Goal: Task Accomplishment & Management: Use online tool/utility

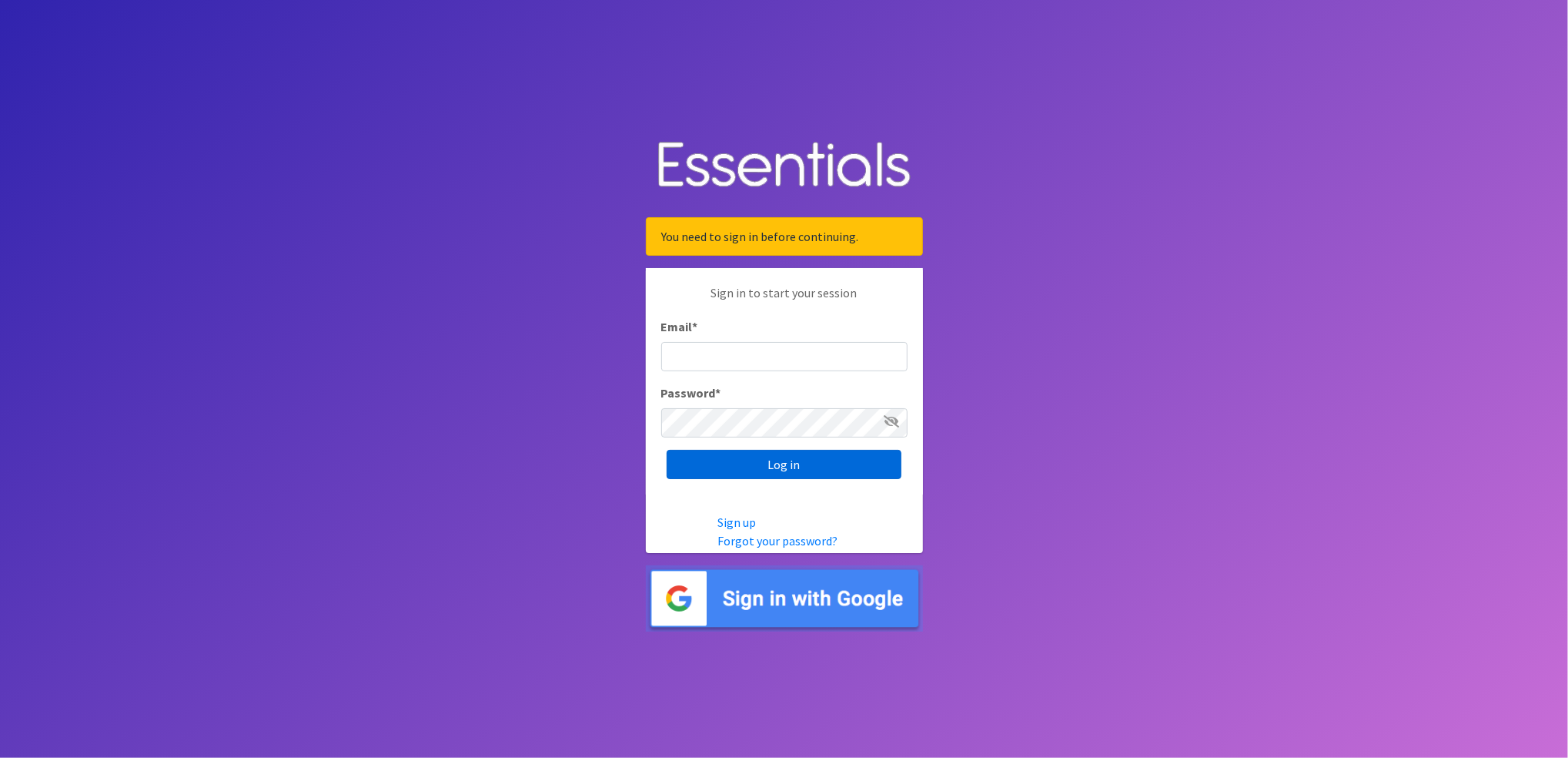
type input "kimparker@austindiapers.org"
click at [803, 463] on input "Log in" at bounding box center [784, 464] width 235 height 29
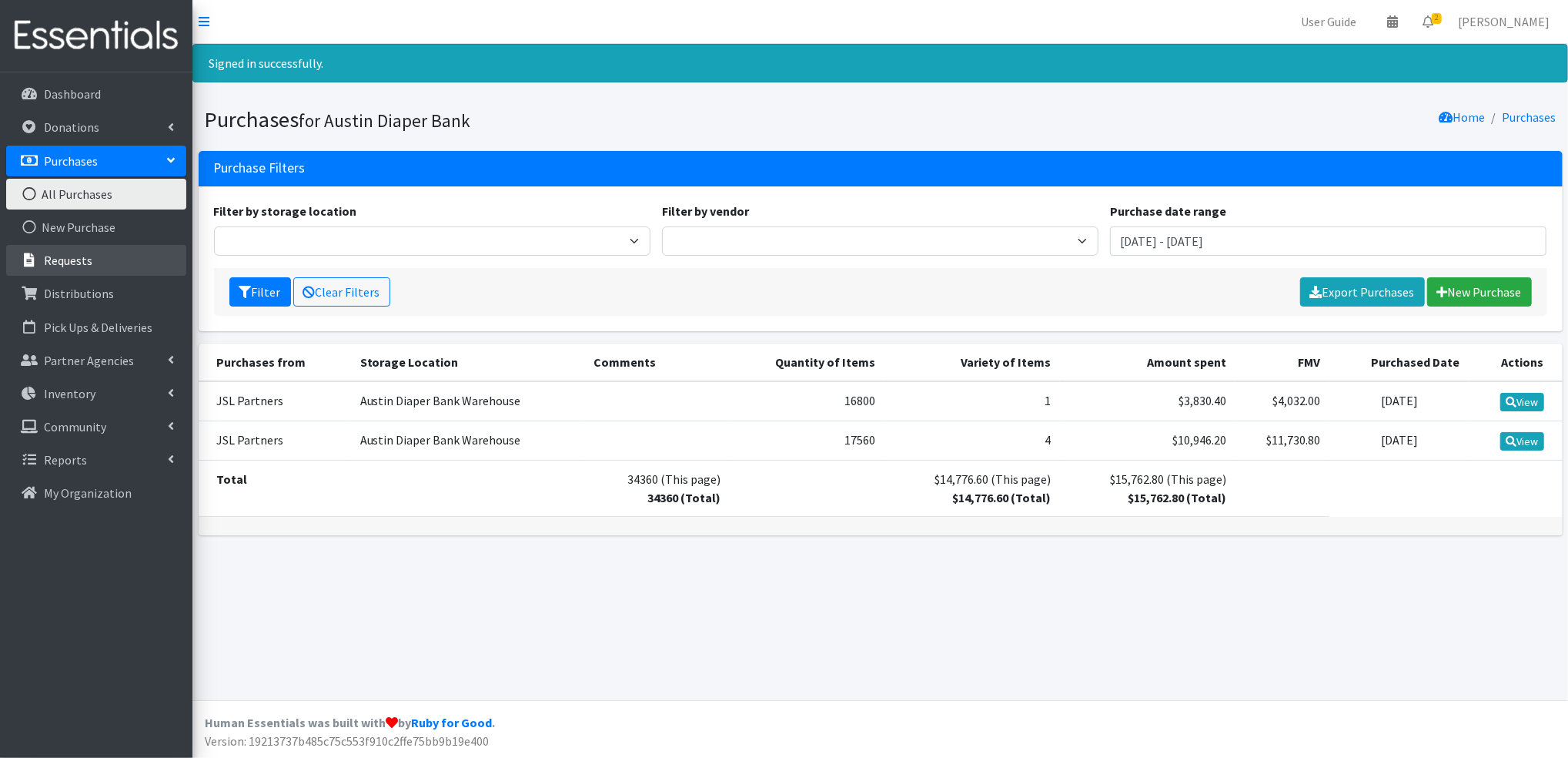
click at [104, 263] on link "Requests" at bounding box center [97, 260] width 180 height 31
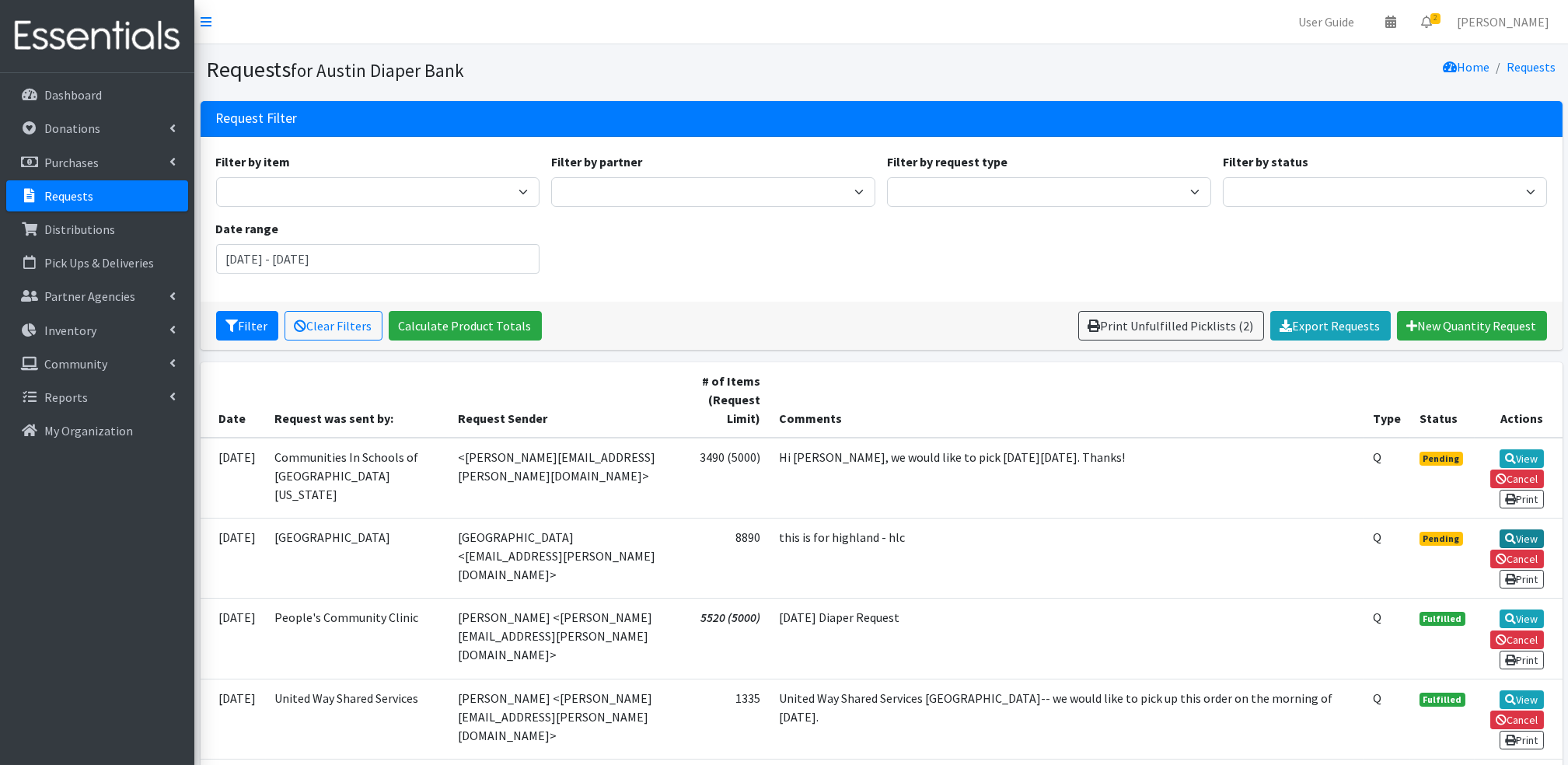
click at [1513, 536] on icon at bounding box center [1510, 539] width 11 height 11
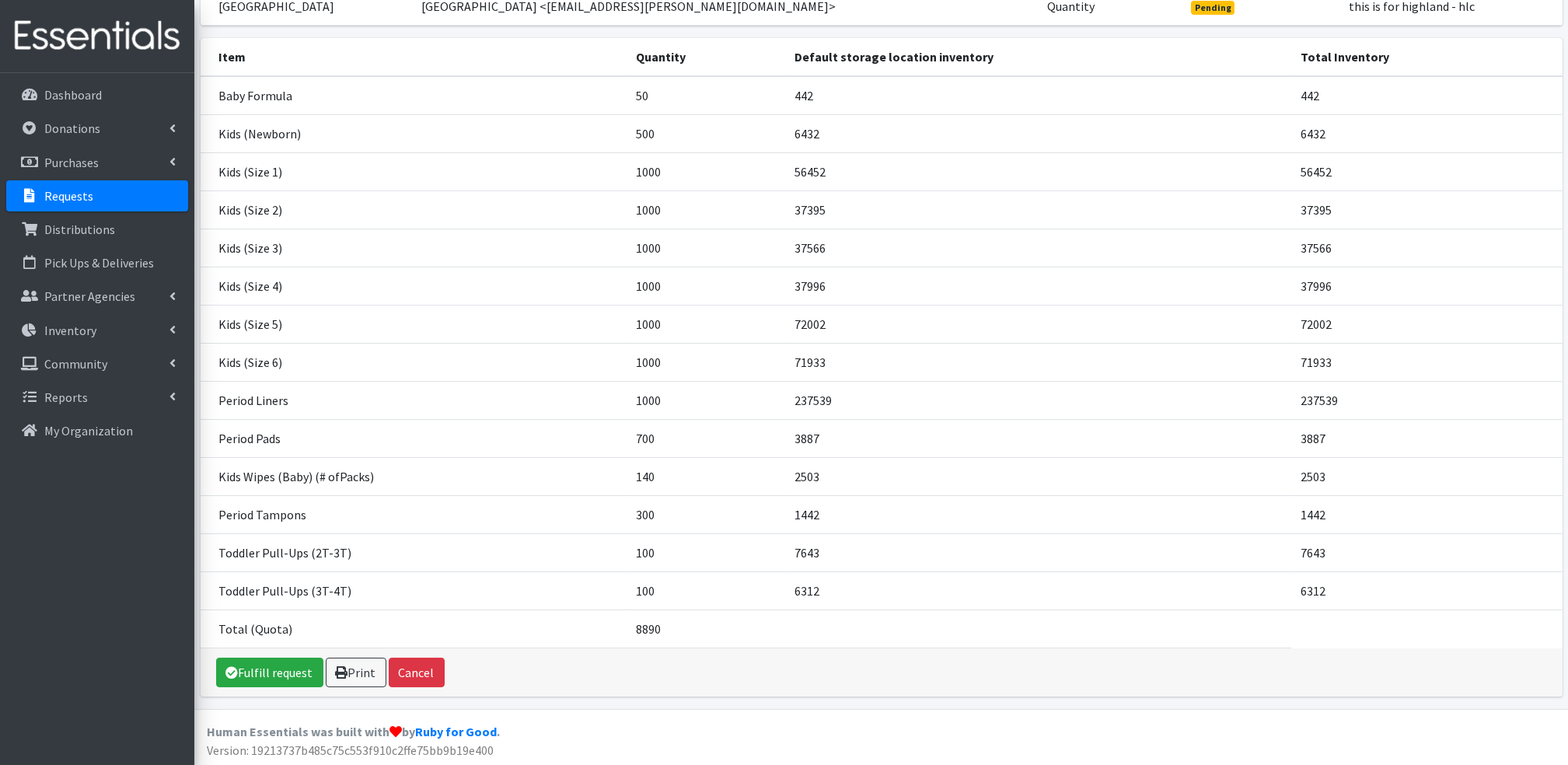
scroll to position [188, 0]
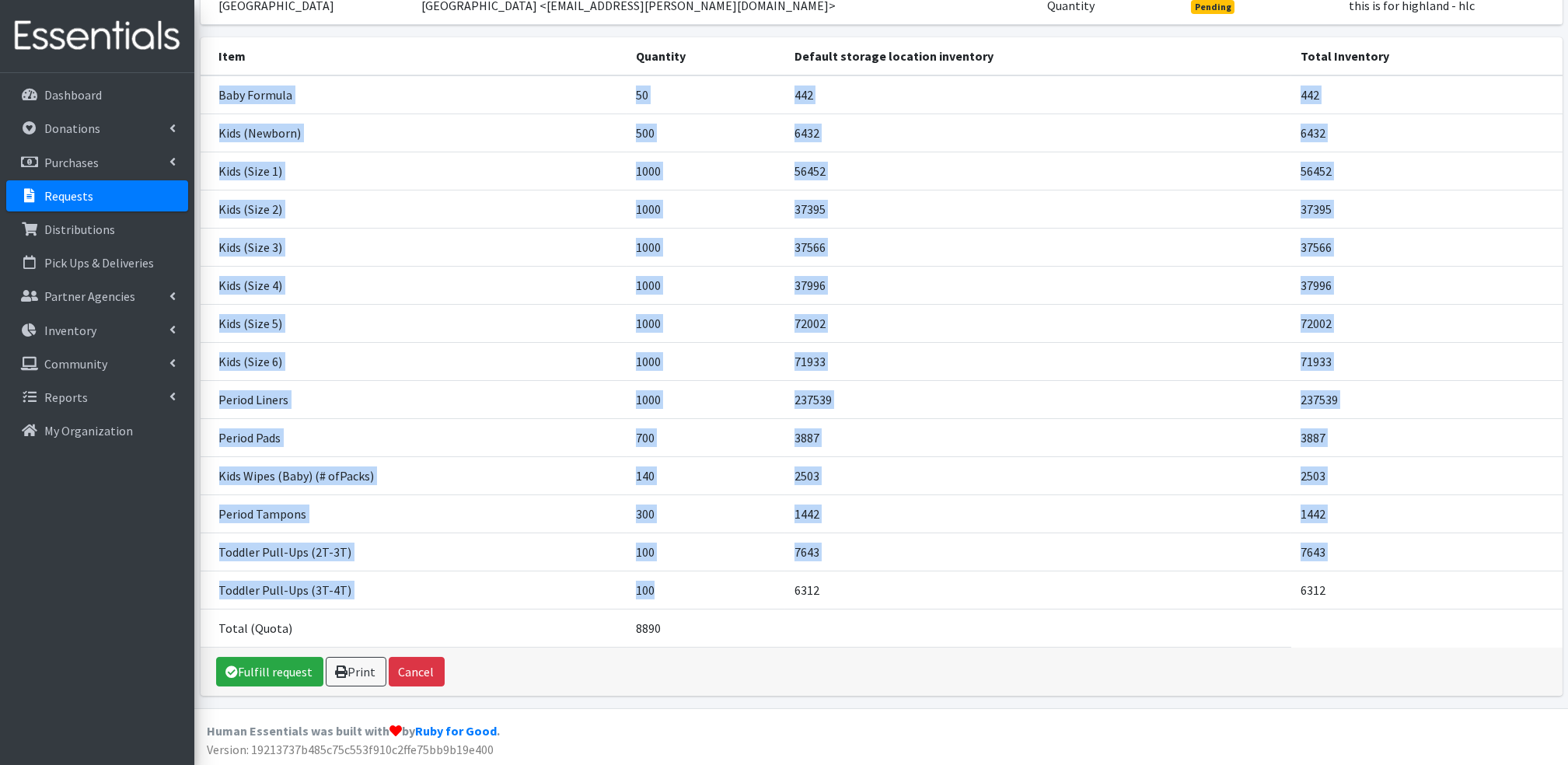
drag, startPoint x: 672, startPoint y: 592, endPoint x: 205, endPoint y: 100, distance: 678.3
click at [205, 100] on tbody "Baby Formula 50 442 442 Kids (Newborn) 500 6432 6432 Kids (Size 1) 1000 56452 5…" at bounding box center [881, 361] width 1362 height 572
copy tbody "Baby Formula 50 442 442 Kids (Newborn) 500 6432 6432 Kids (Size 1) 1000 56452 5…"
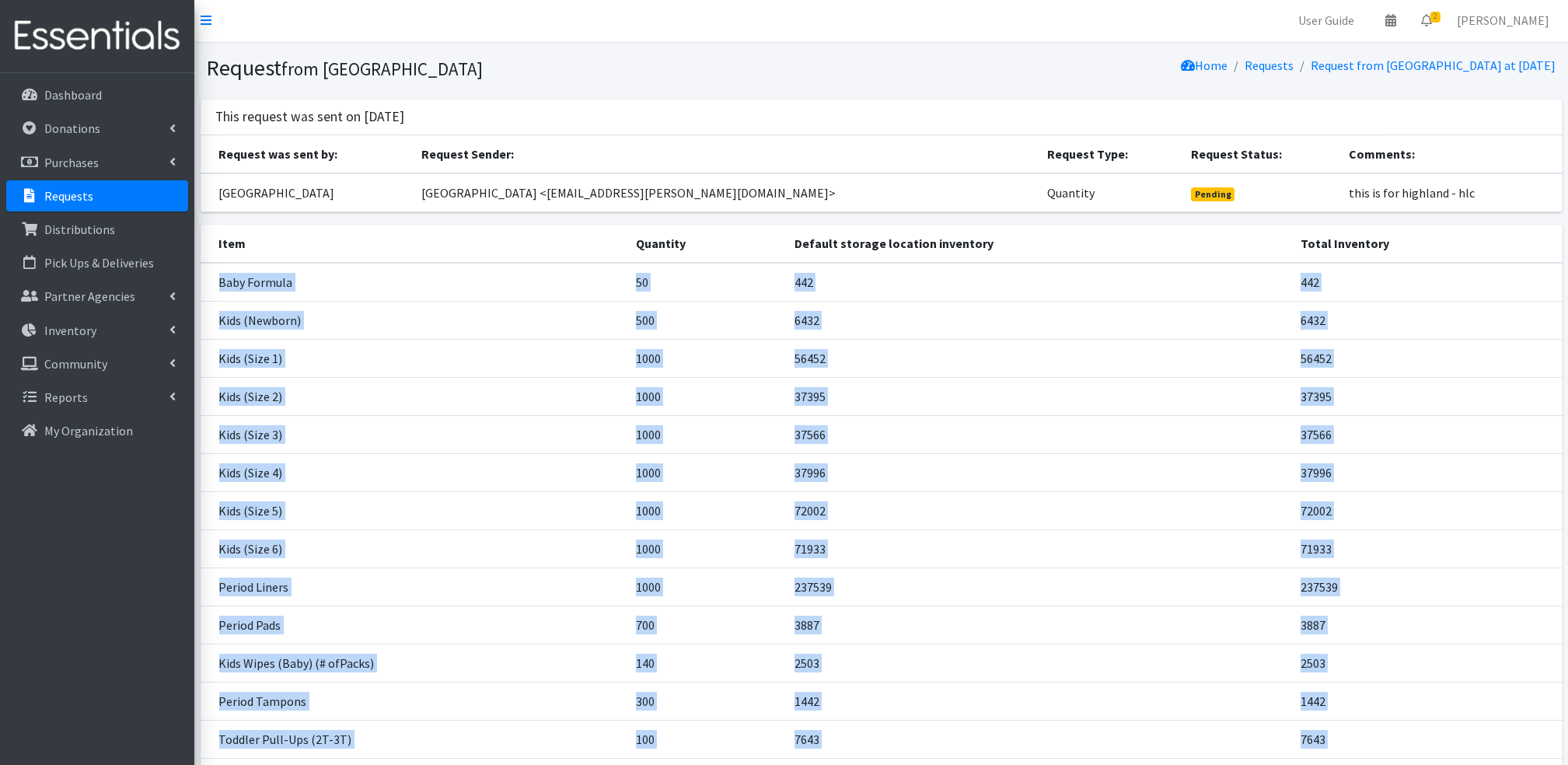
scroll to position [0, 0]
